Goal: Find specific page/section: Find specific page/section

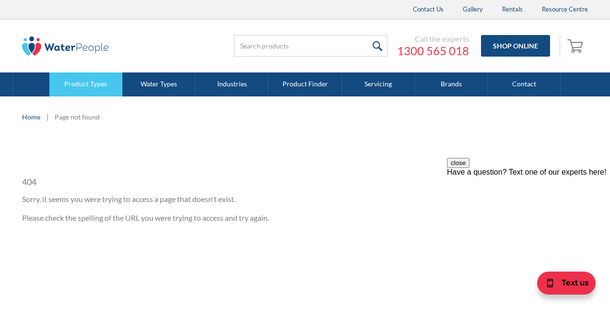
click at [83, 85] on link "Product Types" at bounding box center [85, 84] width 73 height 24
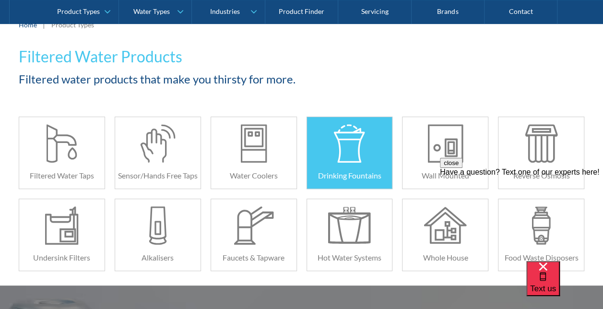
click at [329, 140] on div at bounding box center [349, 143] width 43 height 38
